Goal: Book appointment/travel/reservation

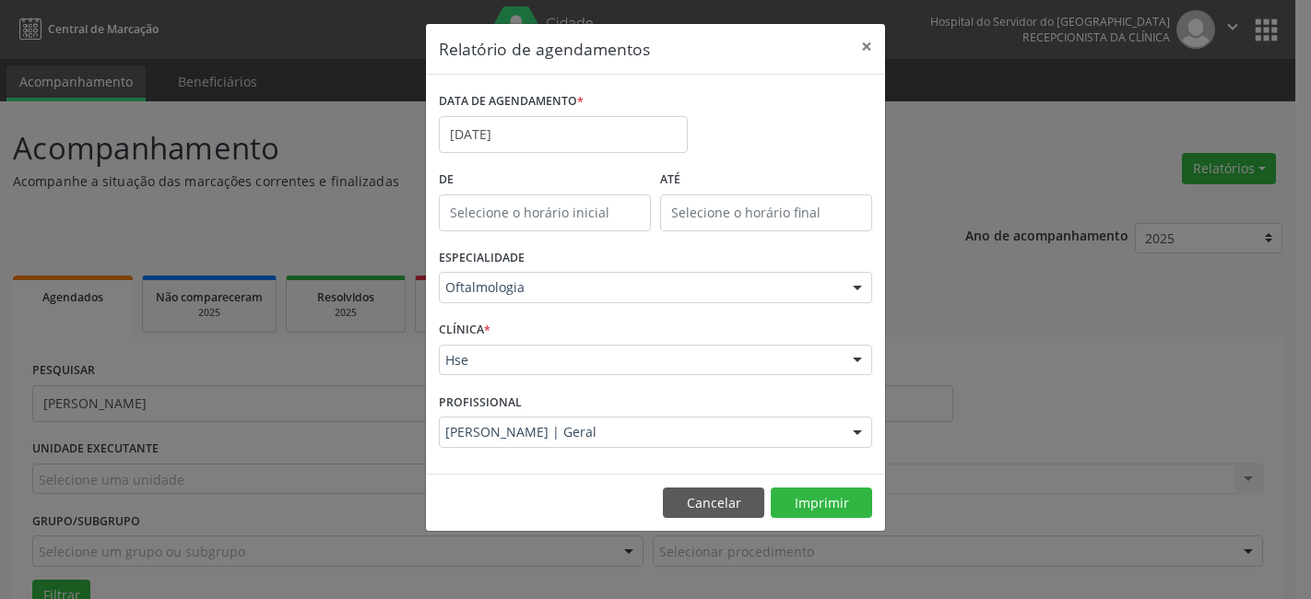
scroll to position [102, 0]
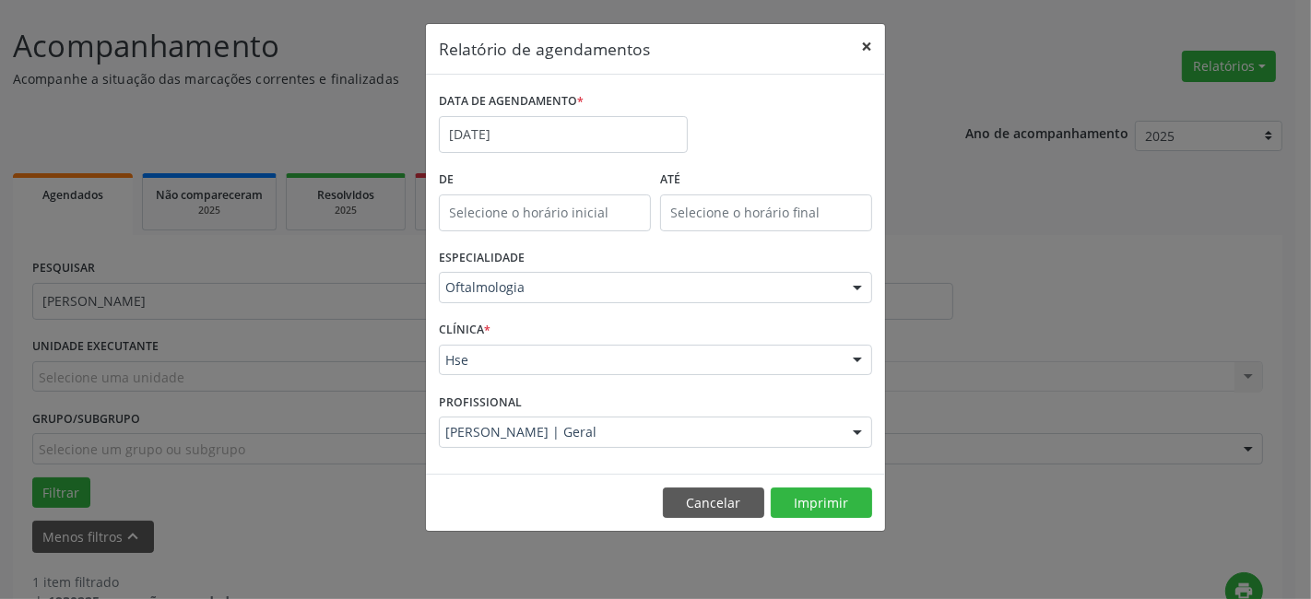
click at [871, 46] on button "×" at bounding box center [866, 46] width 37 height 45
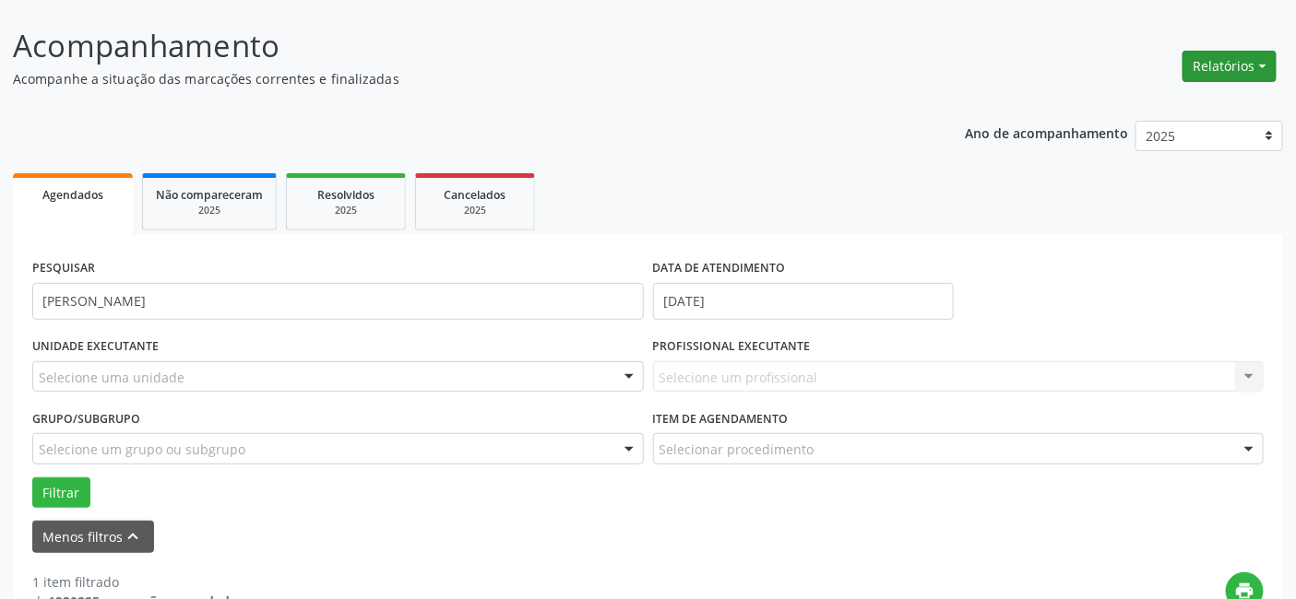
click at [1232, 56] on button "Relatórios" at bounding box center [1229, 66] width 94 height 31
click at [1120, 101] on link "Agendamentos" at bounding box center [1177, 105] width 198 height 26
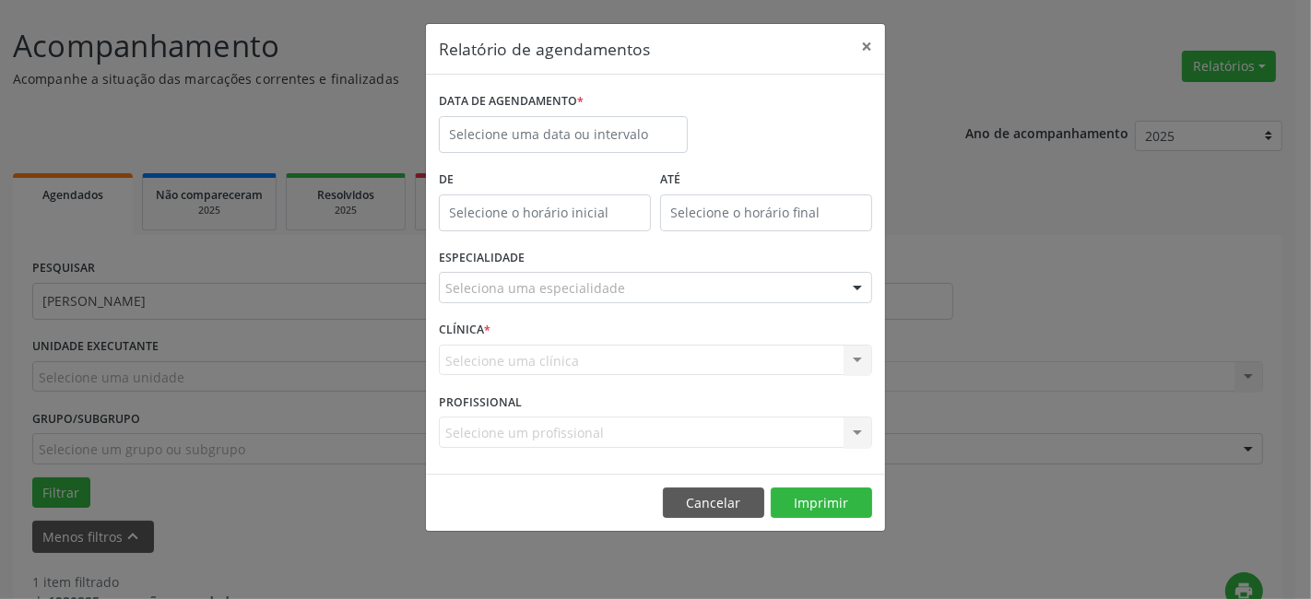
click at [520, 115] on label "DATA DE AGENDAMENTO *" at bounding box center [511, 102] width 145 height 29
click at [508, 136] on input "text" at bounding box center [563, 134] width 249 height 37
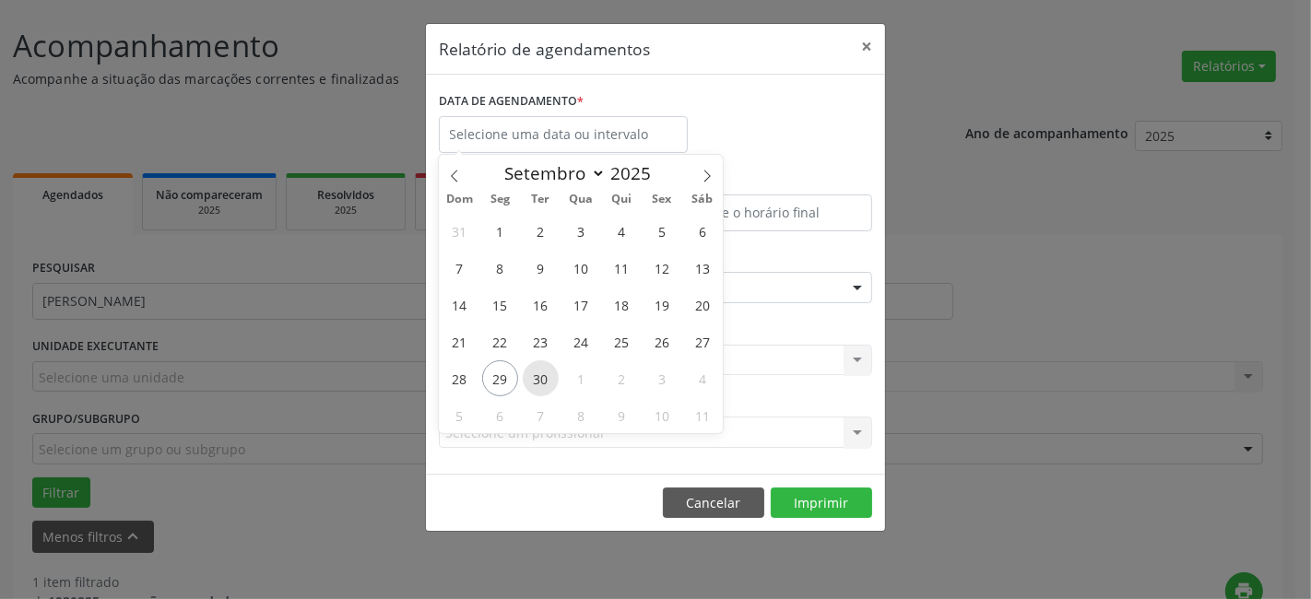
click at [545, 379] on span "30" at bounding box center [541, 379] width 36 height 36
type input "[DATE]"
click at [545, 379] on span "30" at bounding box center [541, 379] width 36 height 36
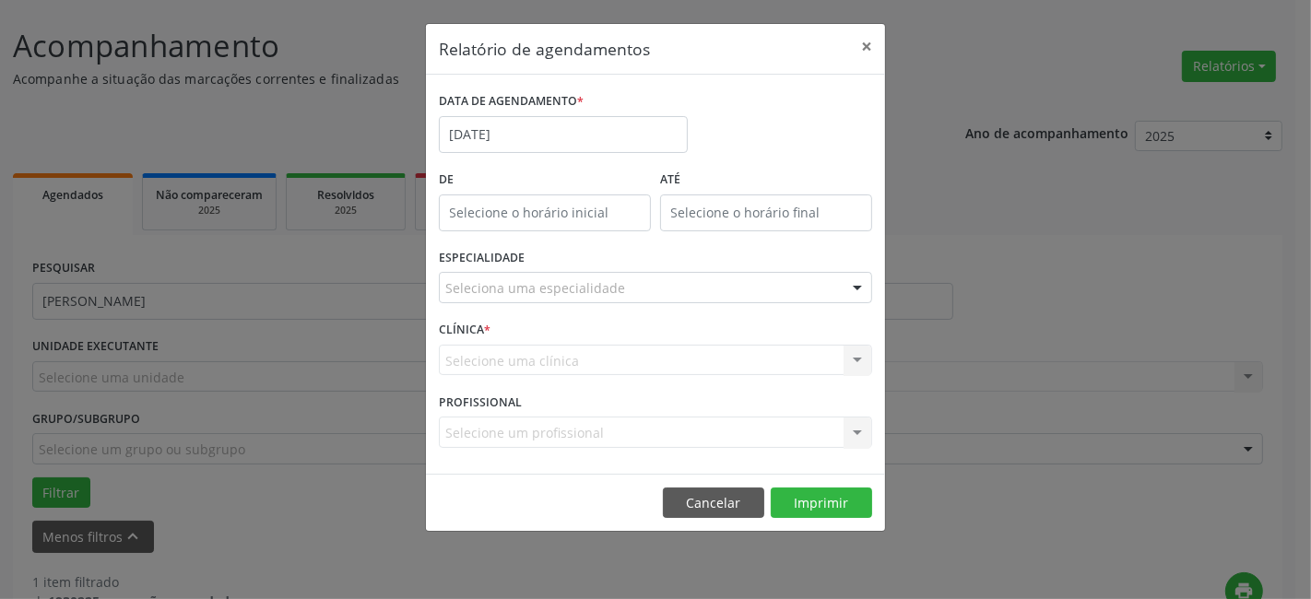
type input "12:00"
click at [491, 203] on input "12:00" at bounding box center [545, 213] width 212 height 37
click at [660, 345] on div "Selecione uma clínica Hse Nenhum resultado encontrado para: " " Não há nenhuma …" at bounding box center [655, 360] width 433 height 31
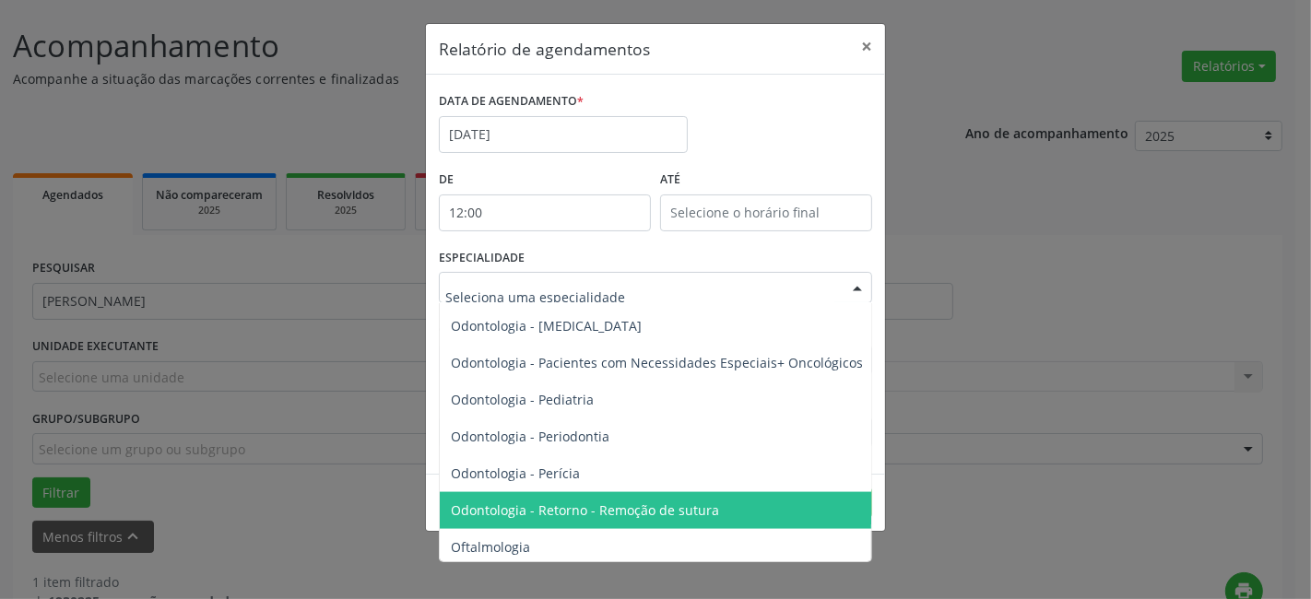
scroll to position [2459, 0]
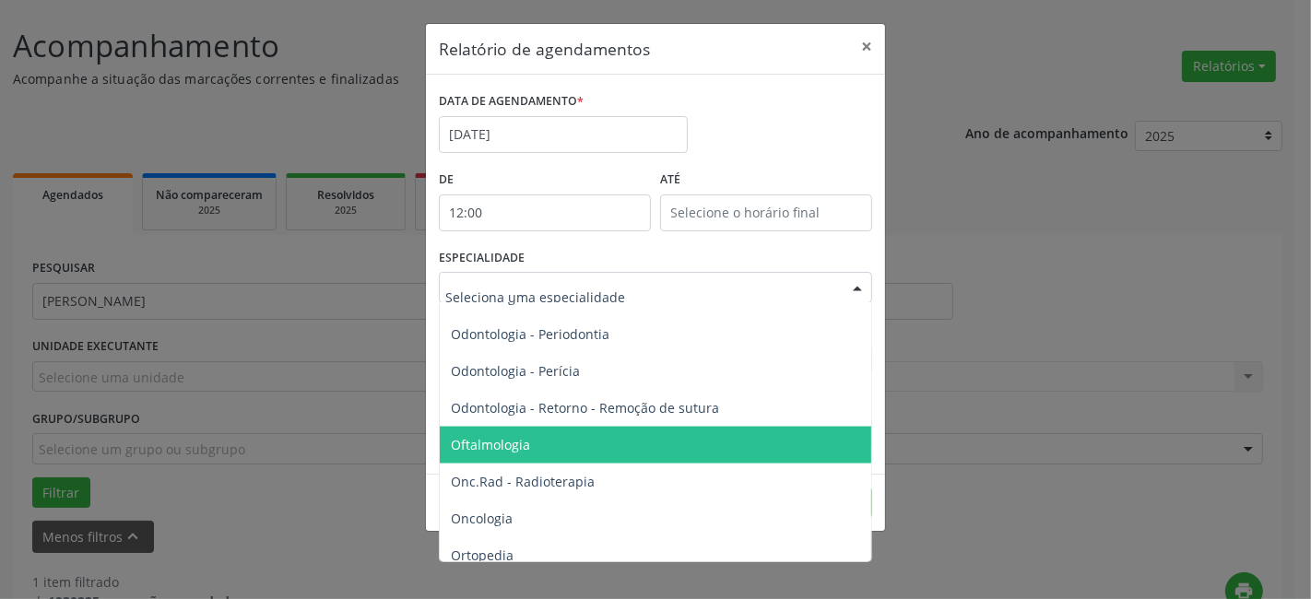
click at [490, 441] on span "Oftalmologia" at bounding box center [490, 445] width 79 height 18
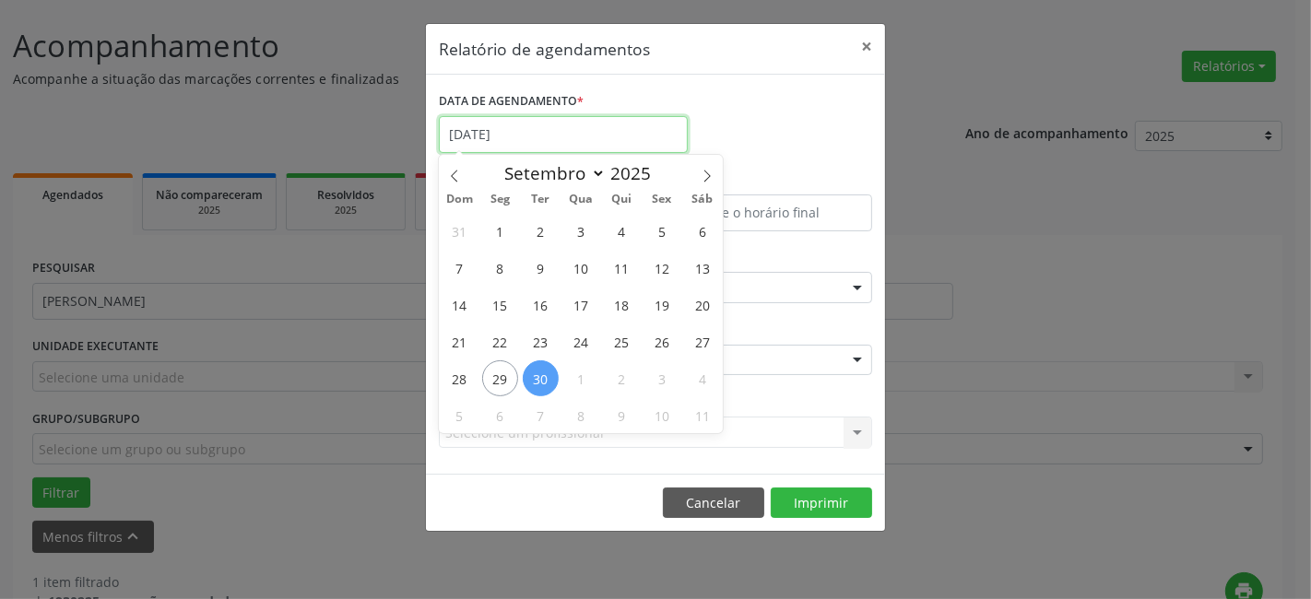
click at [508, 124] on input "[DATE]" at bounding box center [563, 134] width 249 height 37
click at [538, 378] on span "30" at bounding box center [541, 379] width 36 height 36
type input "[DATE]"
click at [538, 378] on span "30" at bounding box center [541, 379] width 36 height 36
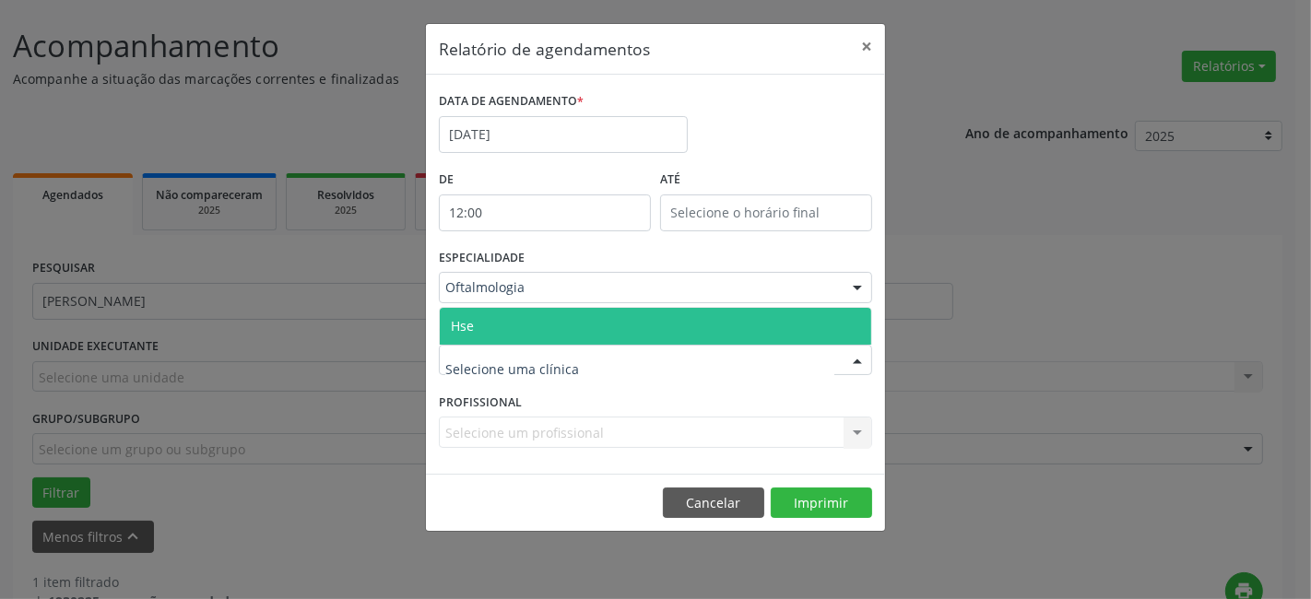
click at [516, 323] on span "Hse" at bounding box center [656, 326] width 432 height 37
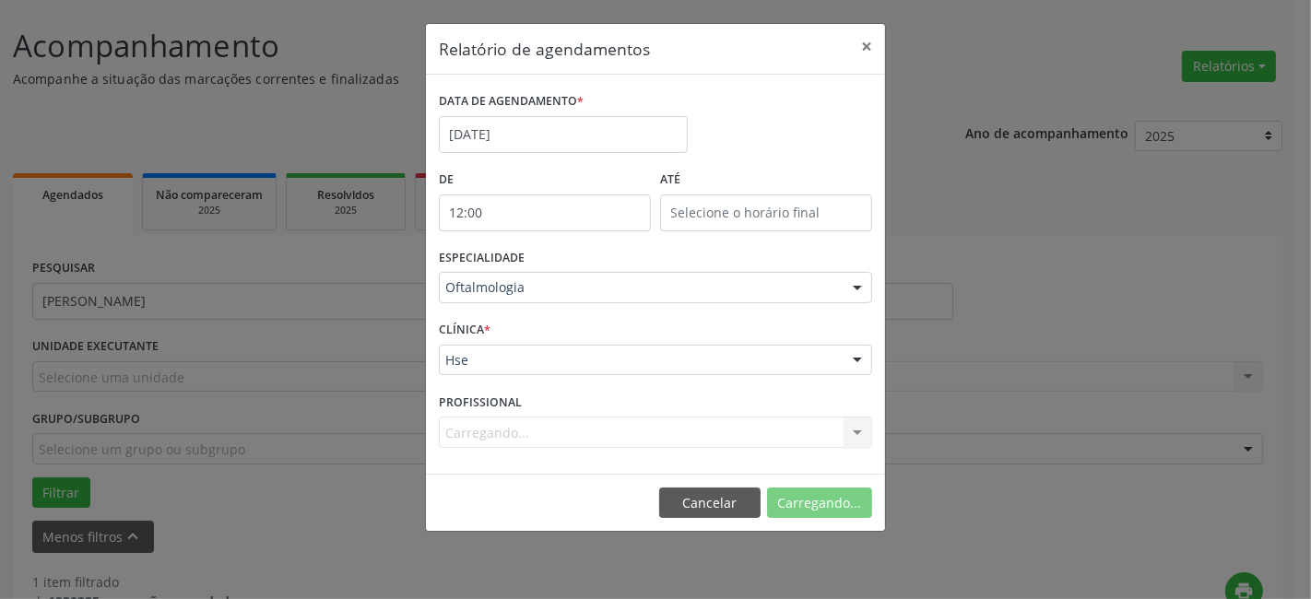
click at [516, 323] on div "CLÍNICA * Hse Hse Nenhum resultado encontrado para: " " Não há nenhuma opção pa…" at bounding box center [655, 352] width 443 height 72
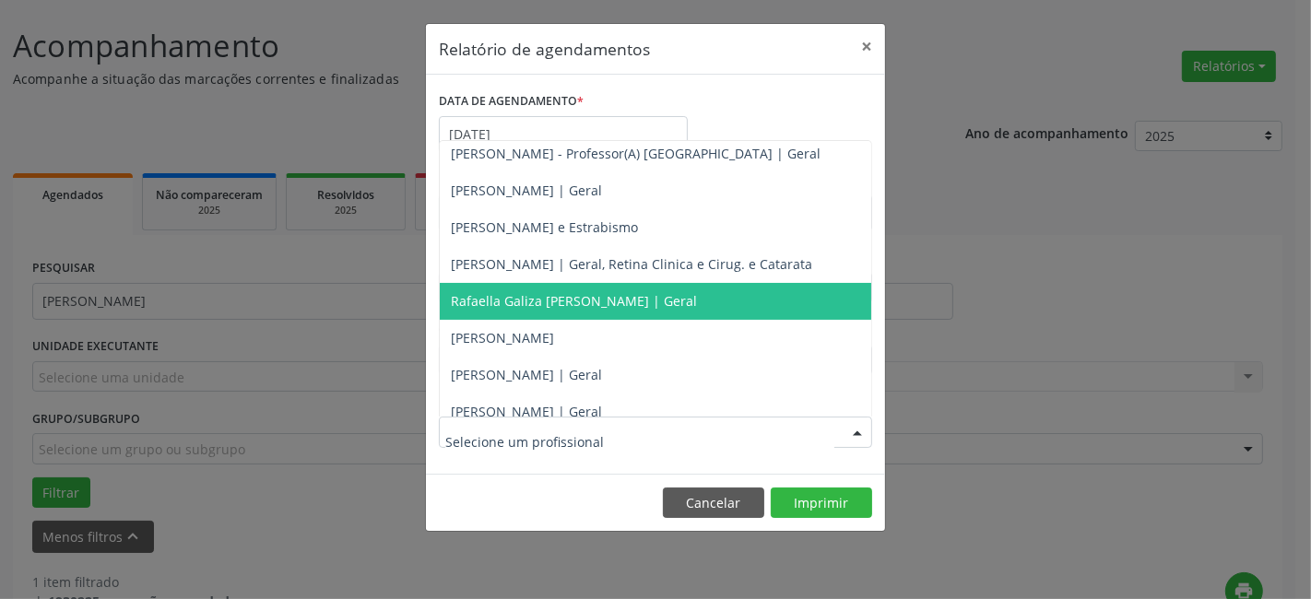
scroll to position [204, 0]
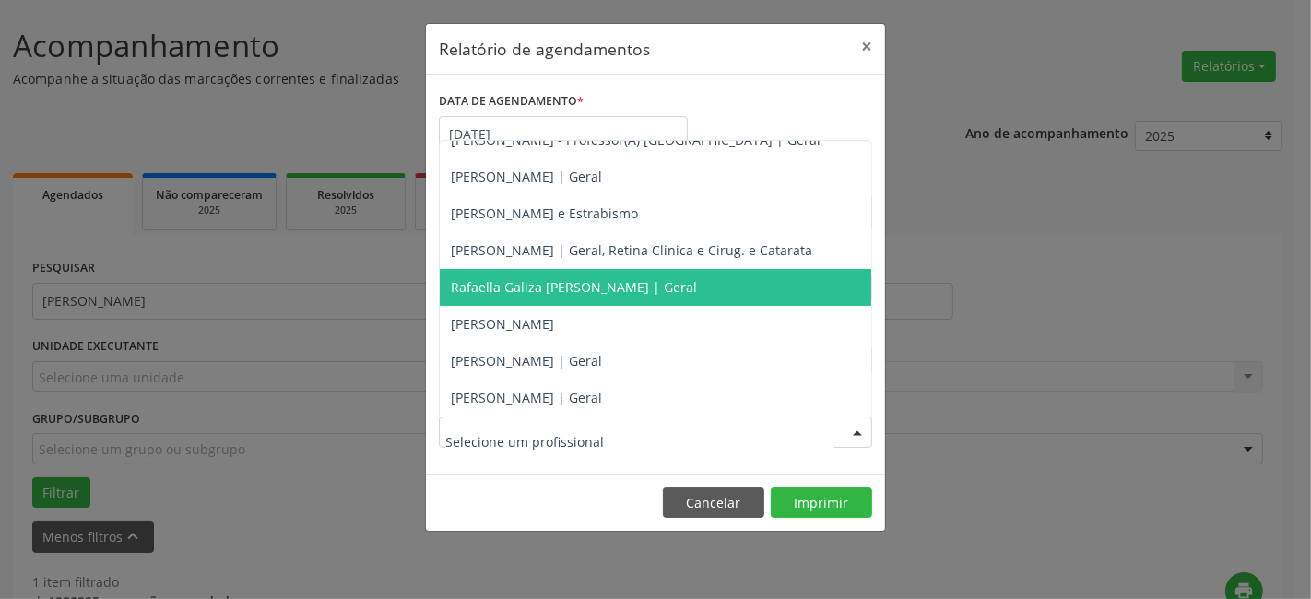
drag, startPoint x: 536, startPoint y: 286, endPoint x: 594, endPoint y: 369, distance: 101.3
click at [535, 286] on span "Rafaella Galiza [PERSON_NAME] | Geral" at bounding box center [574, 287] width 246 height 18
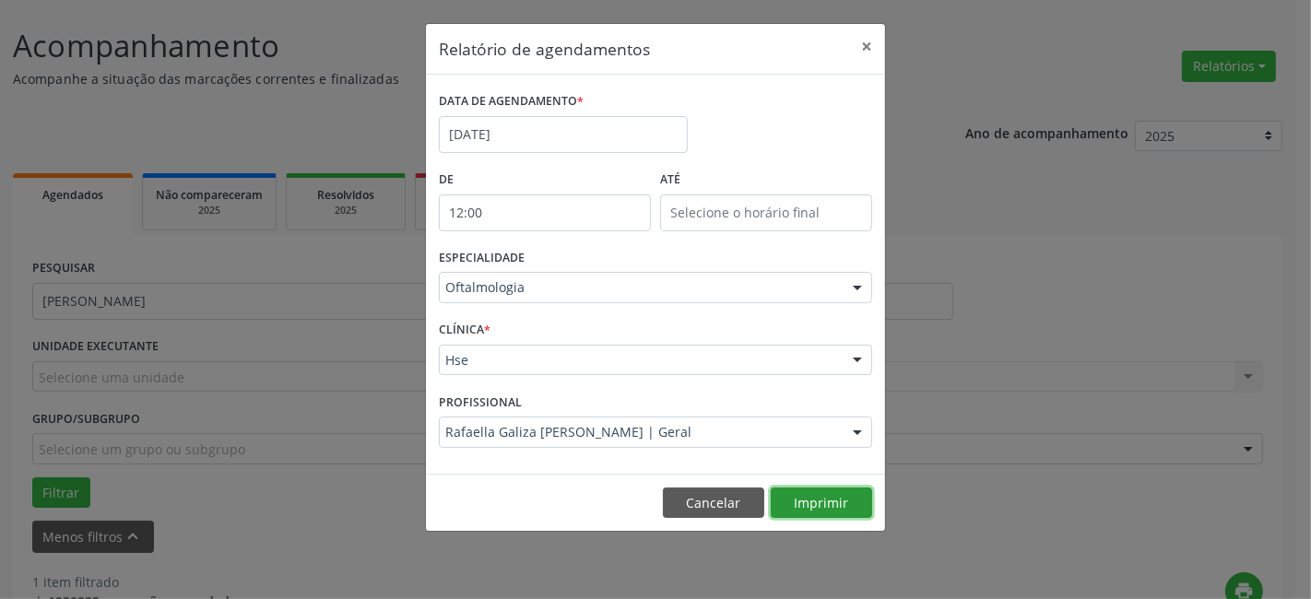
click at [818, 505] on button "Imprimir" at bounding box center [821, 503] width 101 height 31
